Goal: Task Accomplishment & Management: Manage account settings

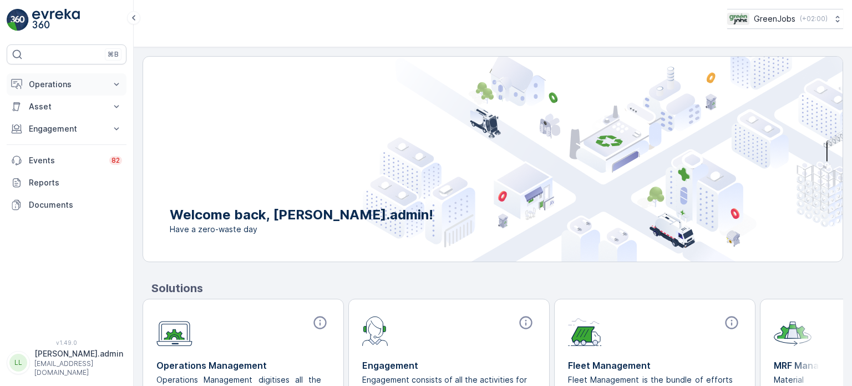
click at [53, 83] on p "Operations" at bounding box center [66, 84] width 75 height 11
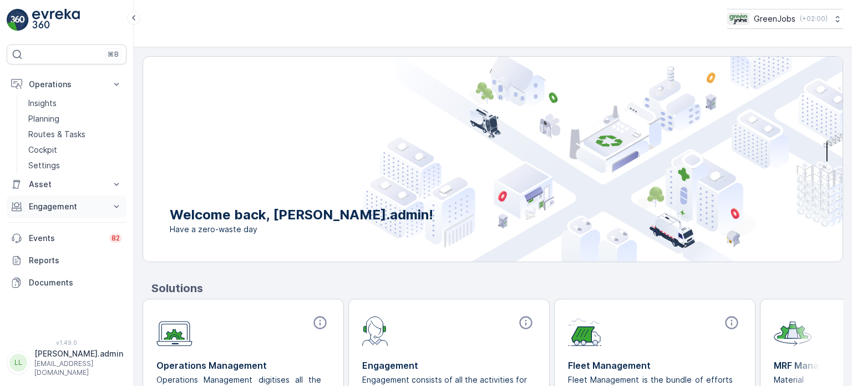
click at [52, 209] on p "Engagement" at bounding box center [66, 206] width 75 height 11
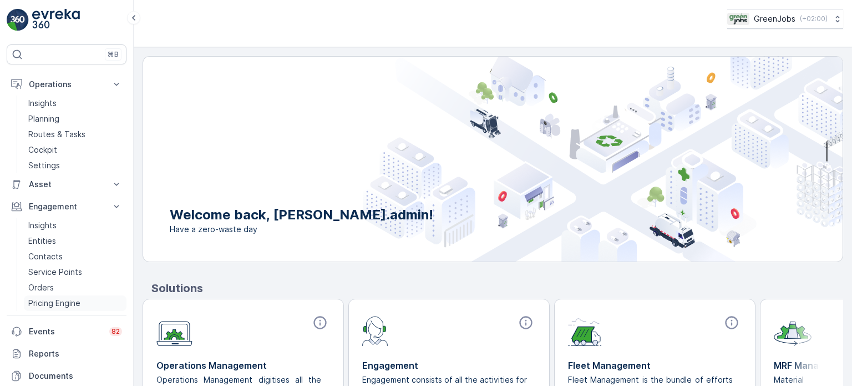
click at [69, 299] on p "Pricing Engine" at bounding box center [54, 302] width 52 height 11
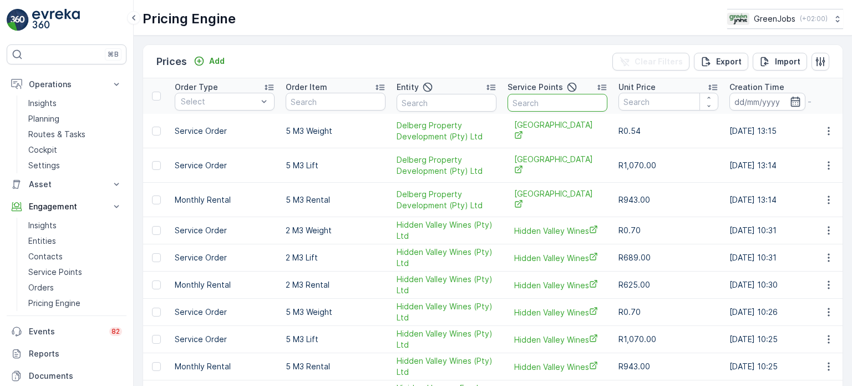
click at [574, 106] on input "text" at bounding box center [558, 103] width 100 height 18
click at [467, 100] on input "text" at bounding box center [447, 103] width 100 height 18
type input "stellenbosch muni"
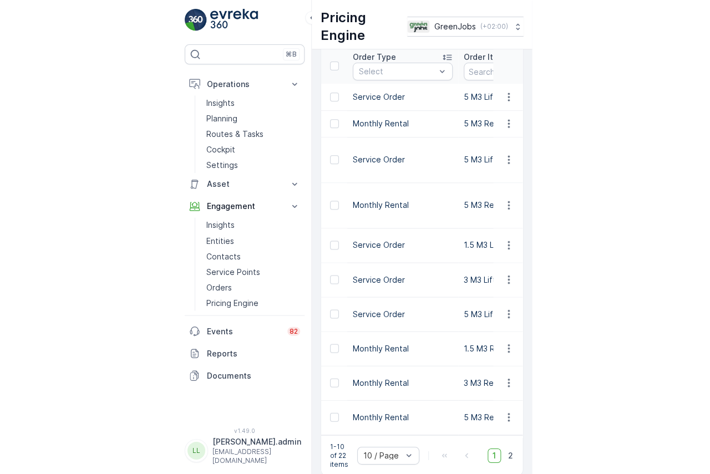
scroll to position [15, 0]
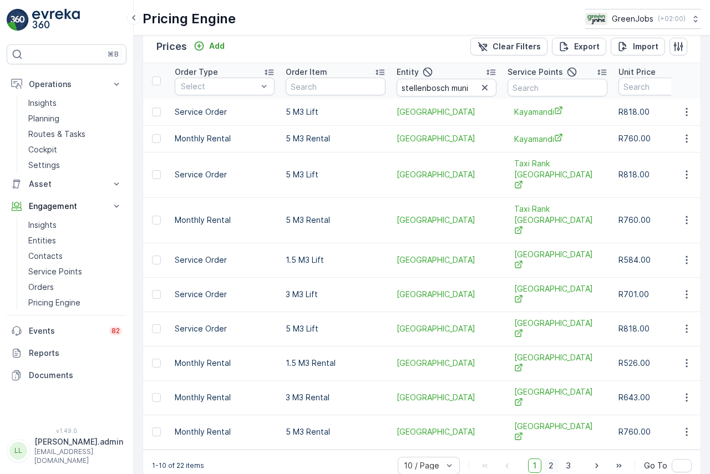
click at [555, 385] on span "2" at bounding box center [551, 466] width 15 height 14
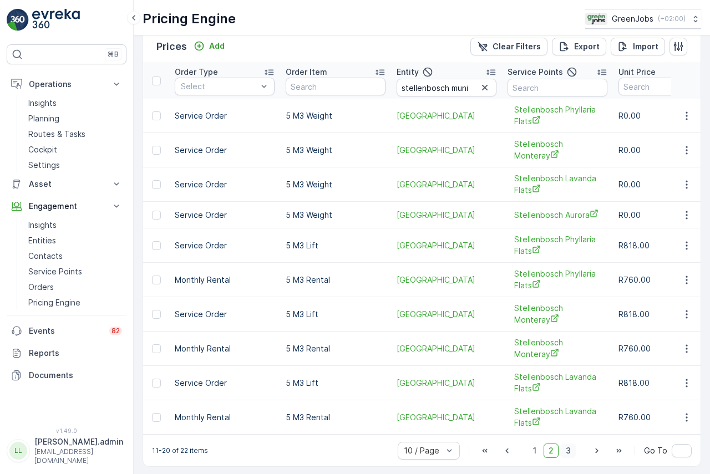
click at [569, 385] on span "3" at bounding box center [568, 451] width 15 height 14
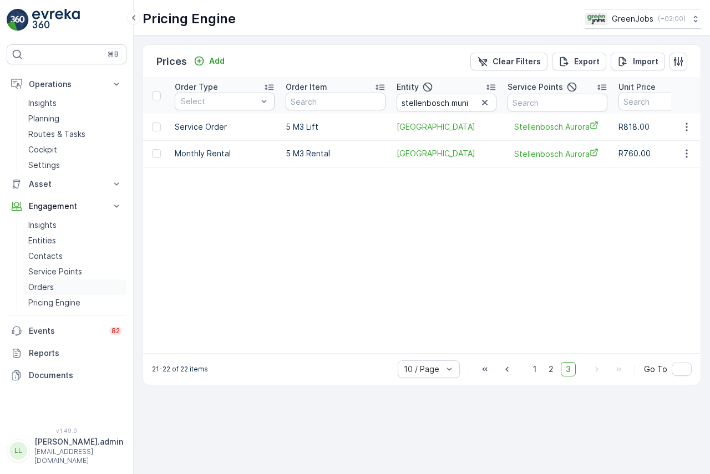
click at [52, 284] on p "Orders" at bounding box center [41, 287] width 26 height 11
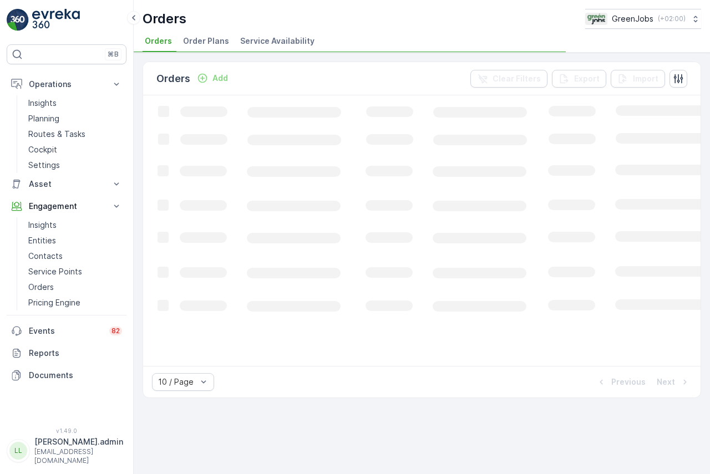
click at [209, 43] on span "Order Plans" at bounding box center [206, 41] width 46 height 11
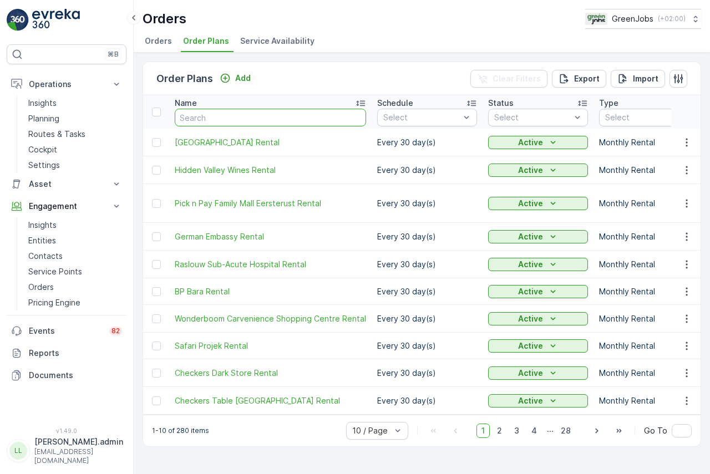
click at [206, 119] on input "text" at bounding box center [270, 118] width 191 height 18
type input "kaya"
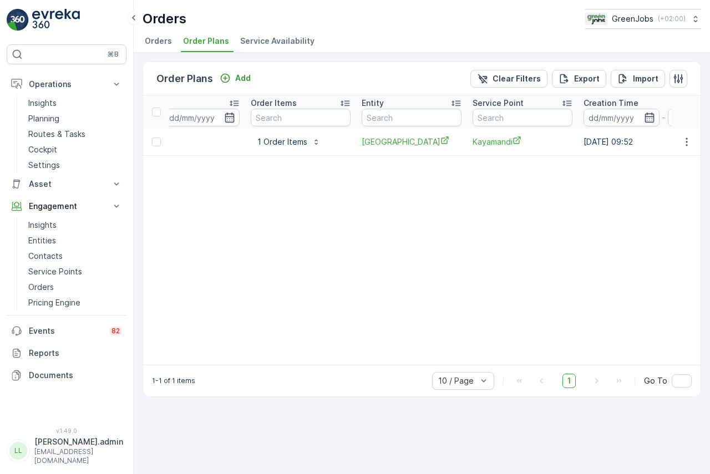
scroll to position [0, 605]
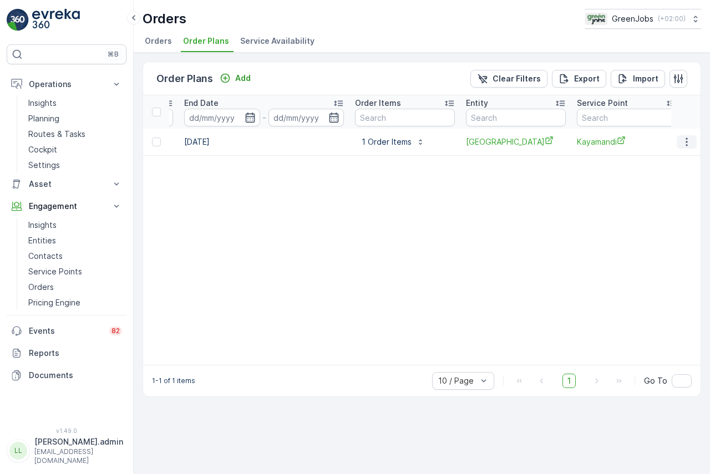
click at [687, 146] on icon "button" at bounding box center [686, 142] width 11 height 11
click at [665, 175] on span "Edit Order Plan" at bounding box center [667, 174] width 56 height 11
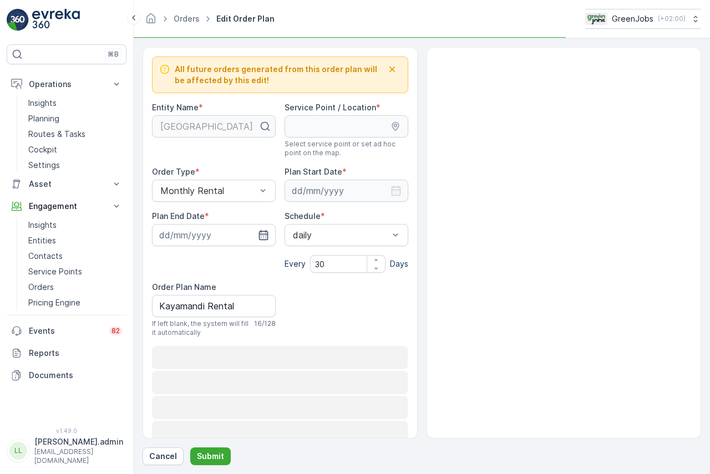
type input "[DATE]"
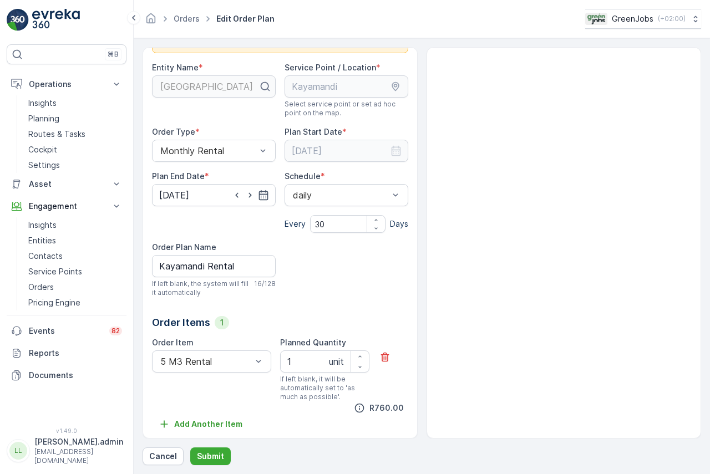
scroll to position [44, 0]
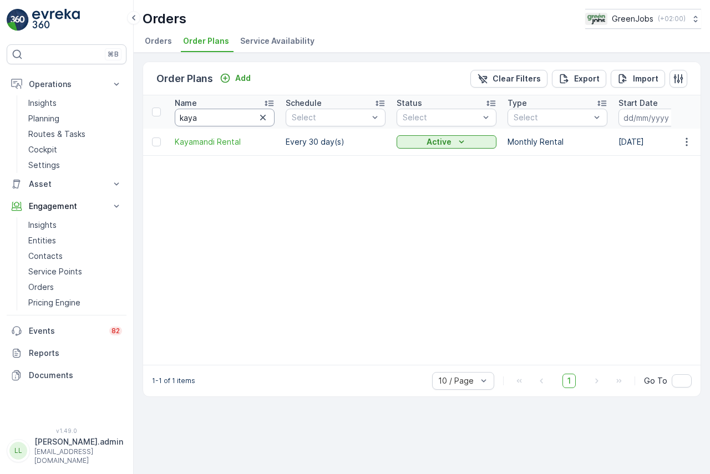
click at [235, 120] on input "kaya" at bounding box center [225, 118] width 100 height 18
type input "k"
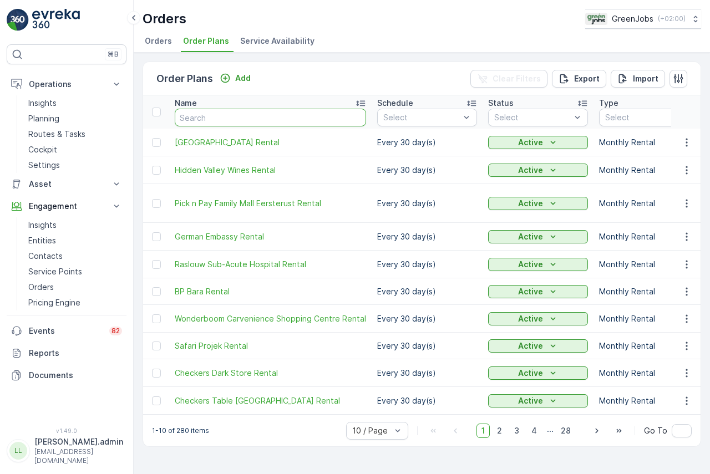
click at [235, 119] on input "text" at bounding box center [270, 118] width 191 height 18
type input "[GEOGRAPHIC_DATA] apar"
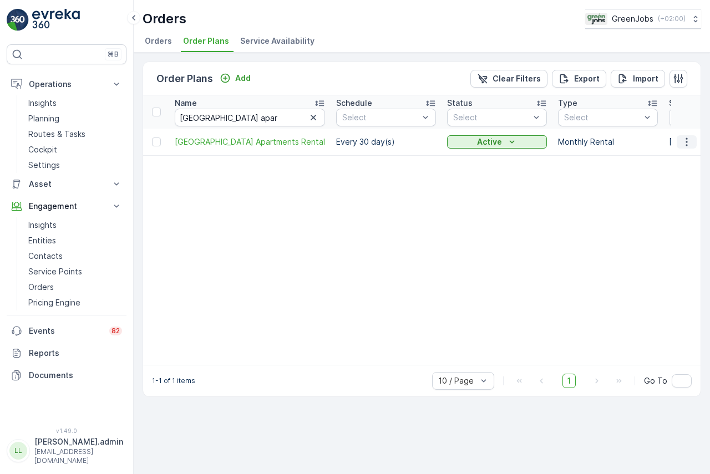
click at [685, 146] on icon "button" at bounding box center [686, 142] width 11 height 11
click at [657, 173] on span "Edit Order Plan" at bounding box center [667, 174] width 56 height 11
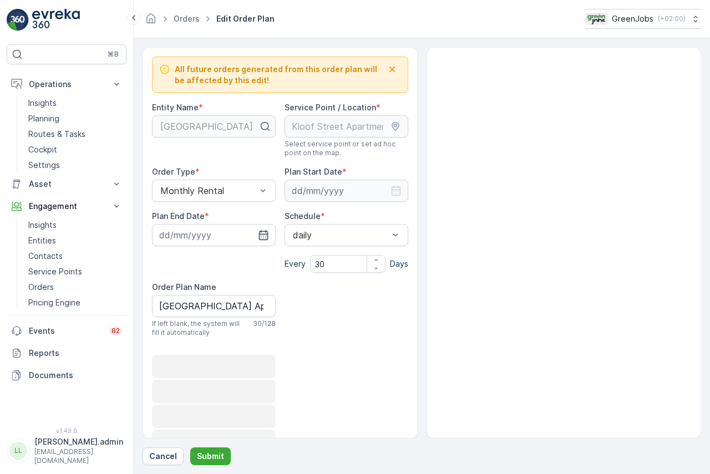
type input "[DATE]"
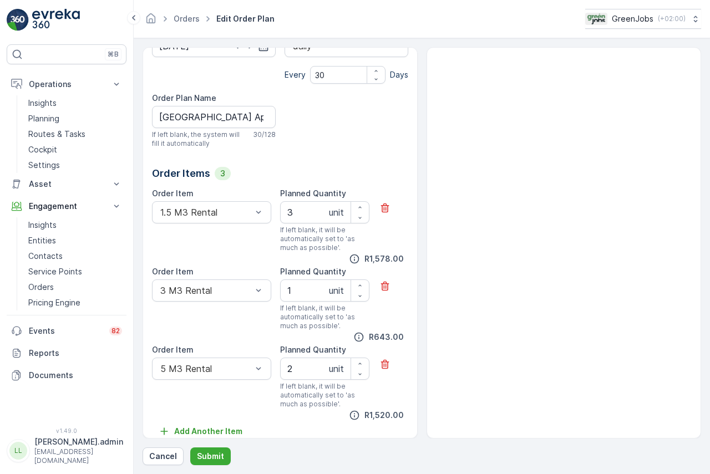
scroll to position [200, 0]
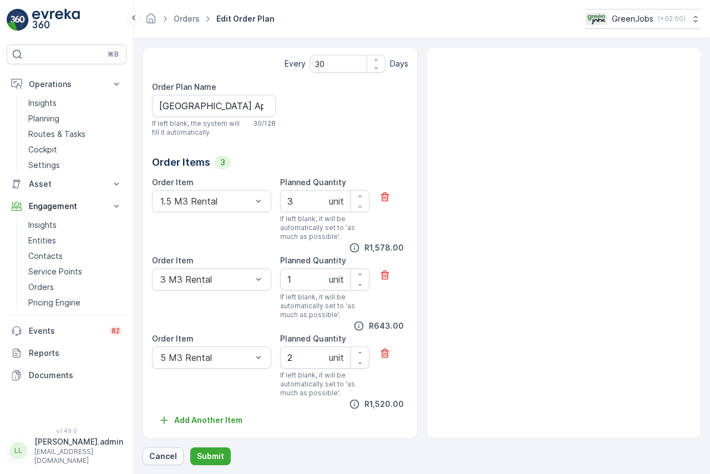
click at [157, 385] on p "Cancel" at bounding box center [163, 456] width 28 height 11
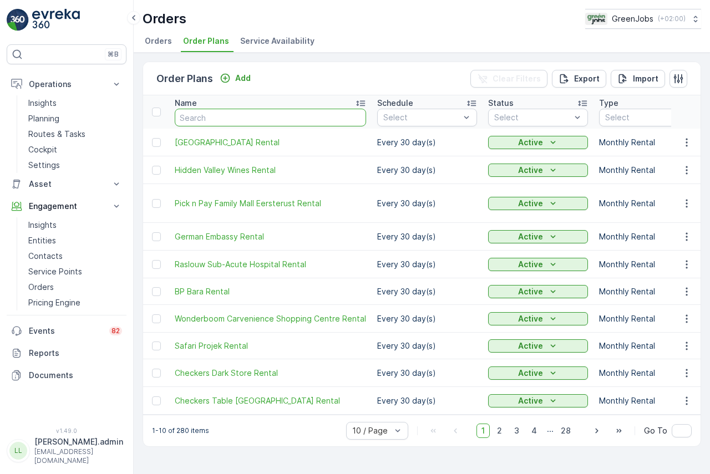
click at [244, 115] on input "text" at bounding box center [270, 118] width 191 height 18
type input "taxi rank"
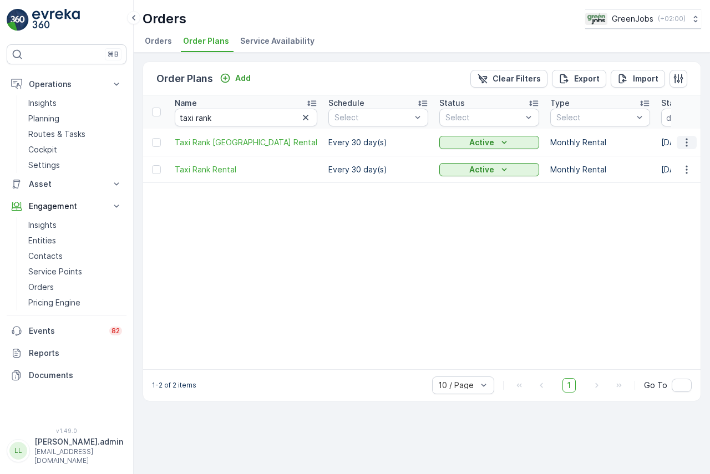
click at [690, 146] on icon "button" at bounding box center [686, 142] width 11 height 11
click at [660, 176] on span "Edit Order Plan" at bounding box center [667, 174] width 56 height 11
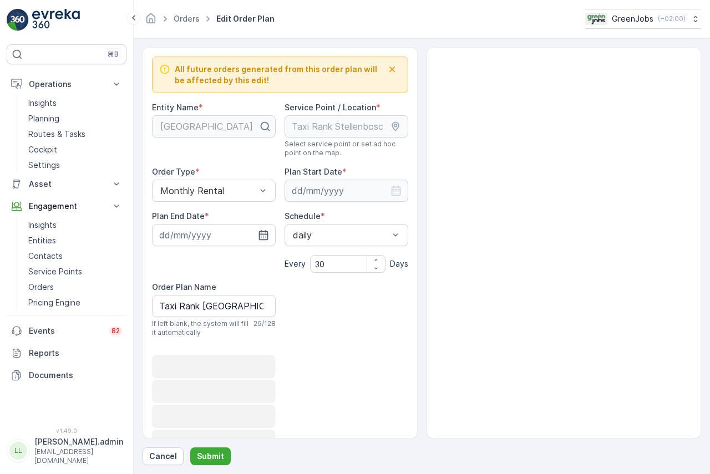
type input "[DATE]"
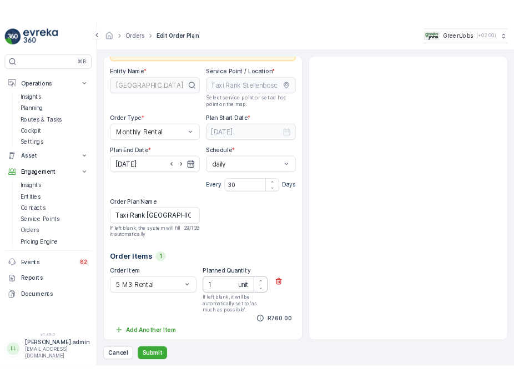
scroll to position [44, 0]
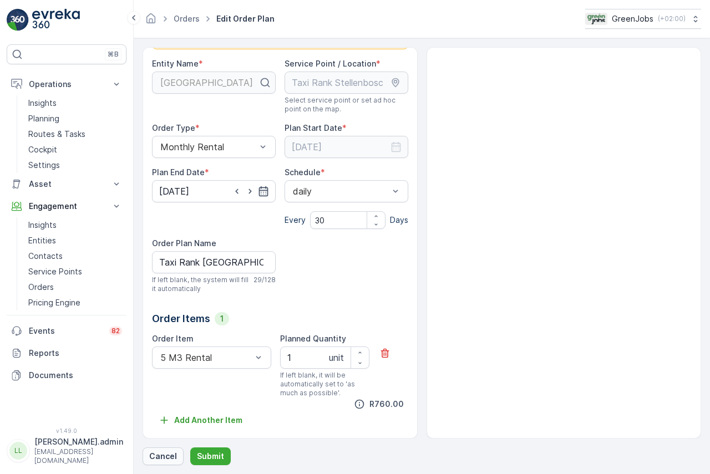
click at [173, 385] on p "Cancel" at bounding box center [163, 456] width 28 height 11
